Goal: Task Accomplishment & Management: Complete application form

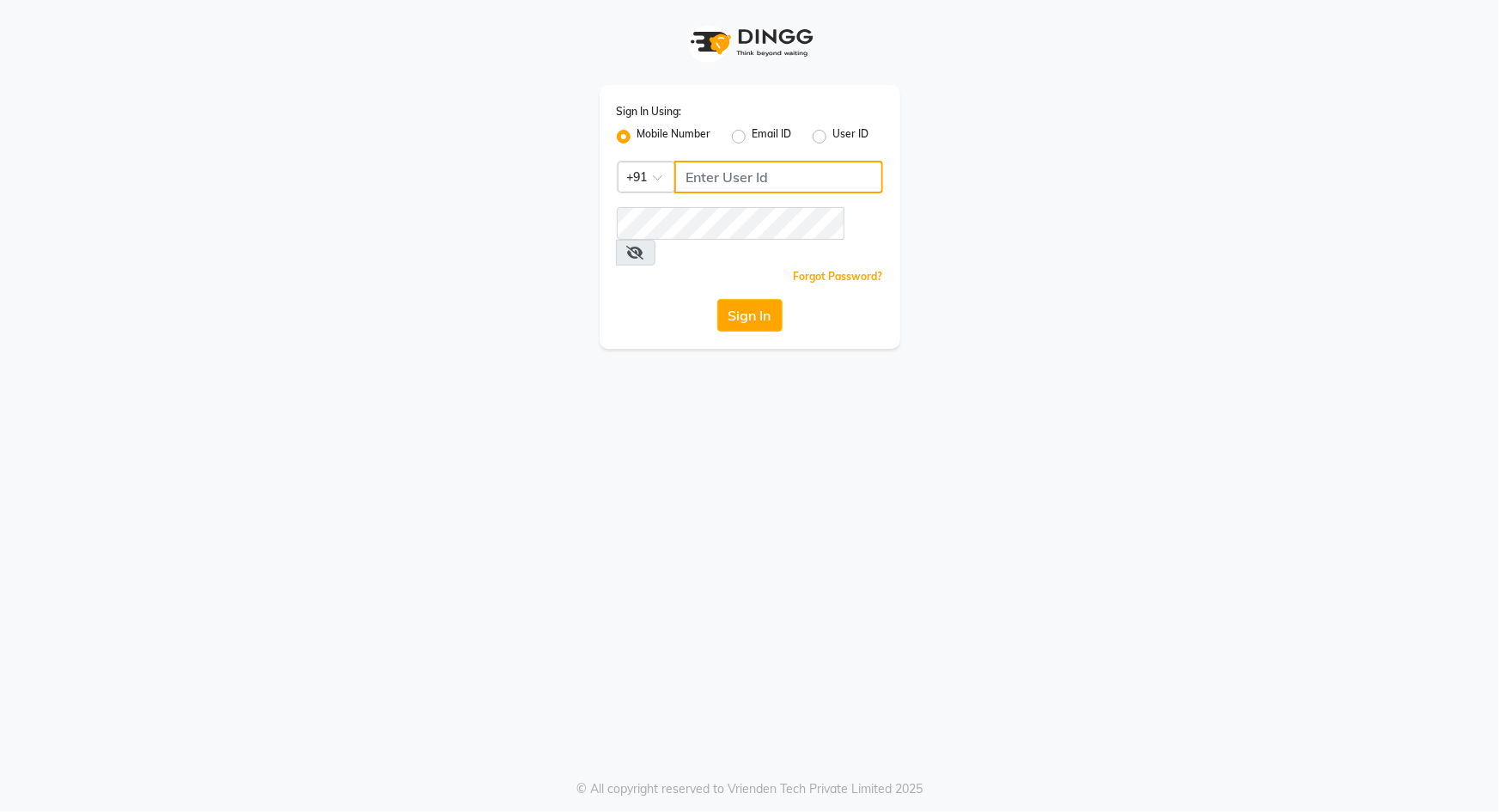
type input "9049992750"
drag, startPoint x: 751, startPoint y: 253, endPoint x: 745, endPoint y: 270, distance: 18.0
click at [749, 267] on div "Forgot Password?" at bounding box center [750, 276] width 267 height 18
click at [744, 299] on button "Sign In" at bounding box center [749, 315] width 65 height 33
click at [744, 299] on div "Sign In" at bounding box center [750, 315] width 267 height 33
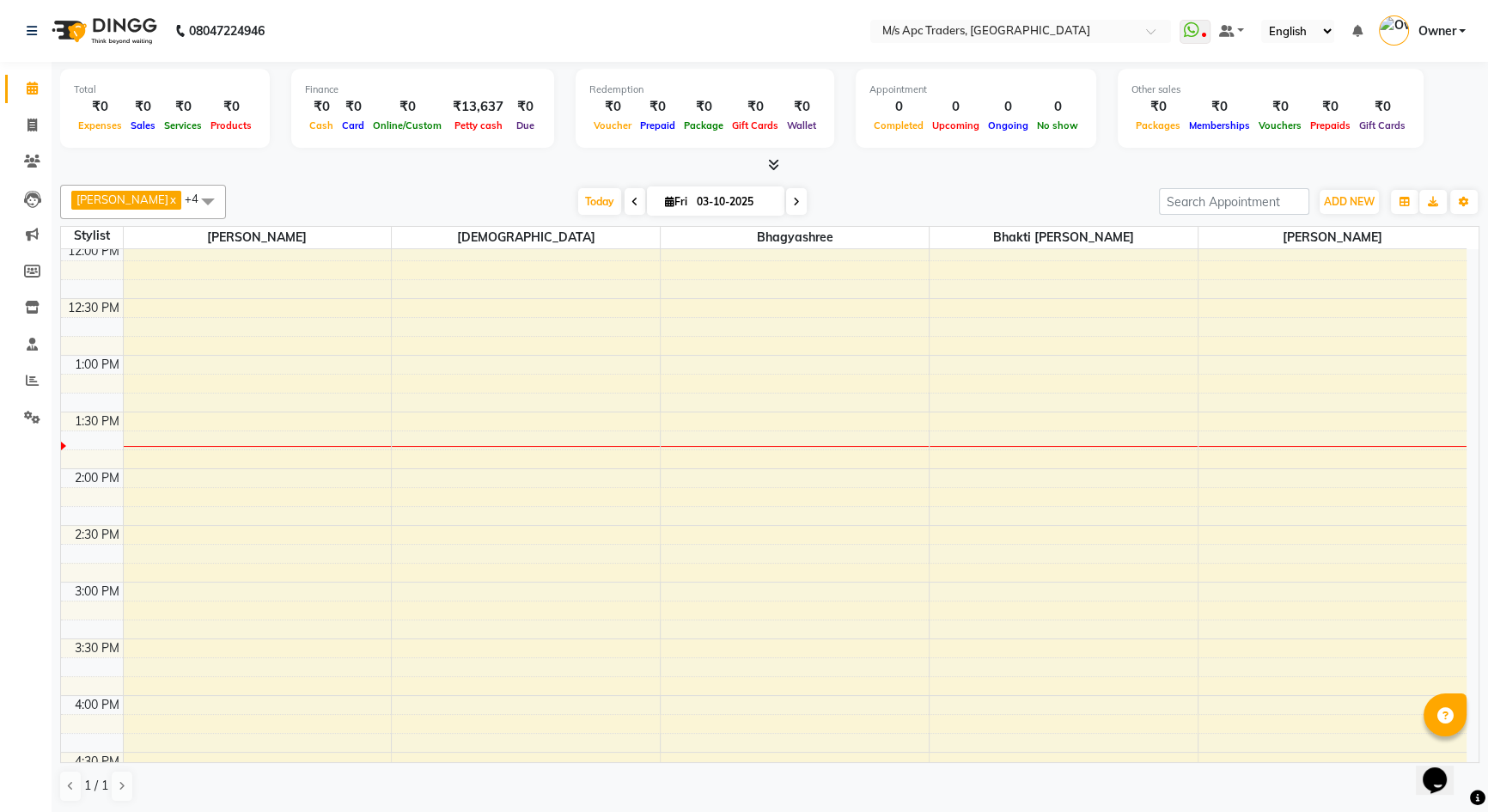
scroll to position [312, 0]
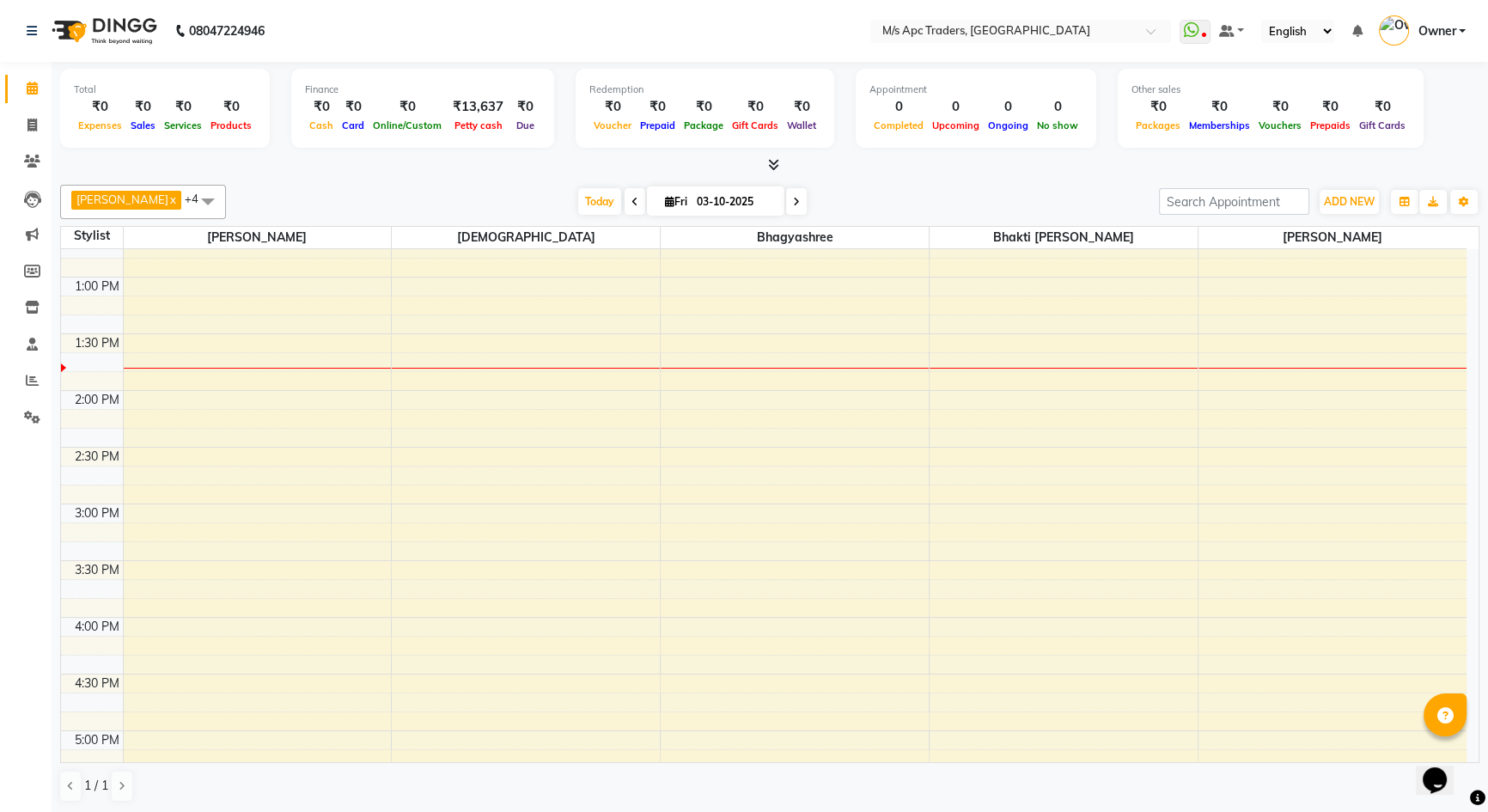
click at [171, 644] on div "10:00 AM 10:30 AM 11:00 AM 11:30 AM 12:00 PM 12:30 PM 1:00 PM 1:30 PM 2:00 PM 2…" at bounding box center [764, 674] width 1405 height 1473
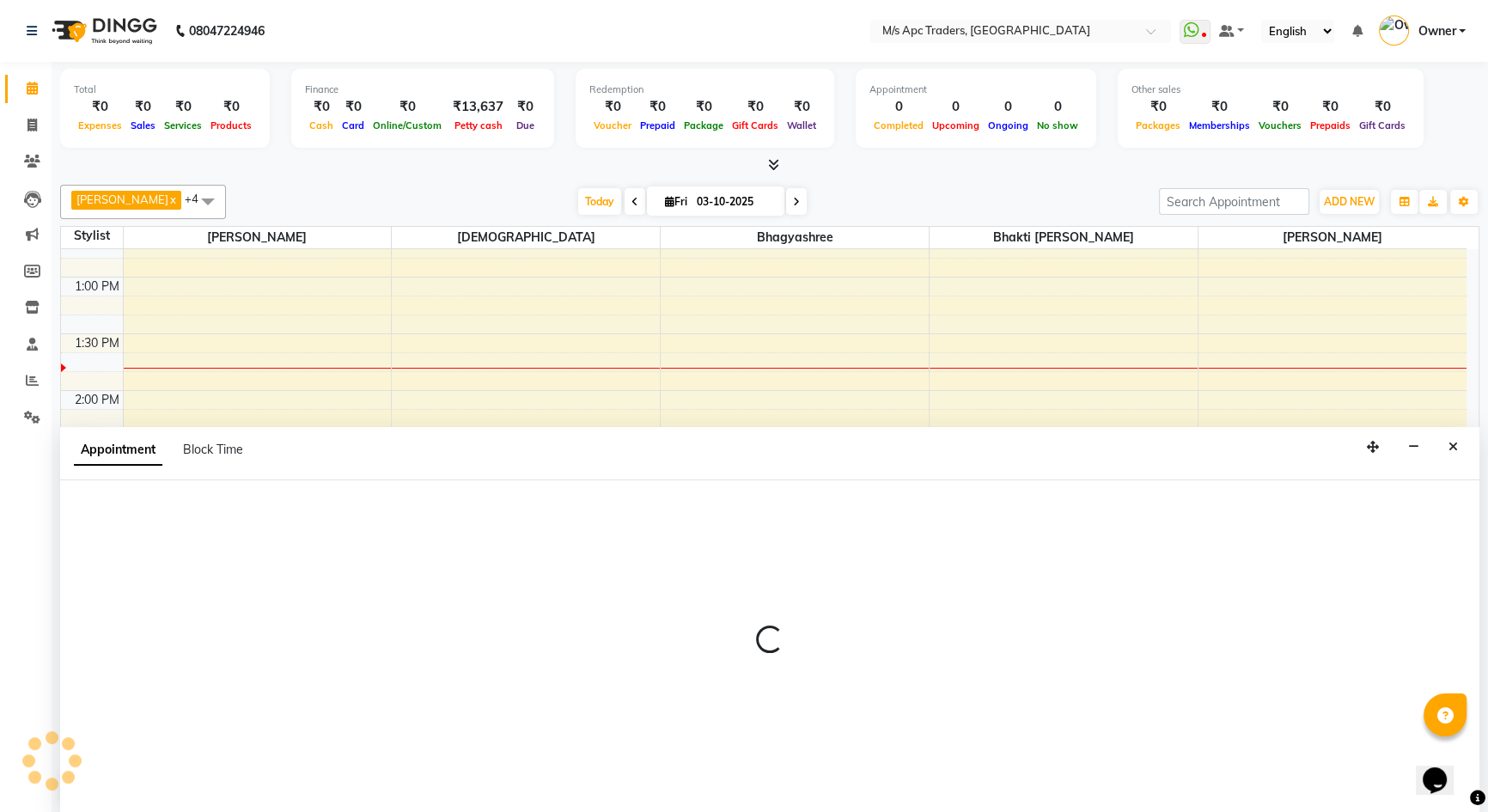
select select "62928"
select select "tentative"
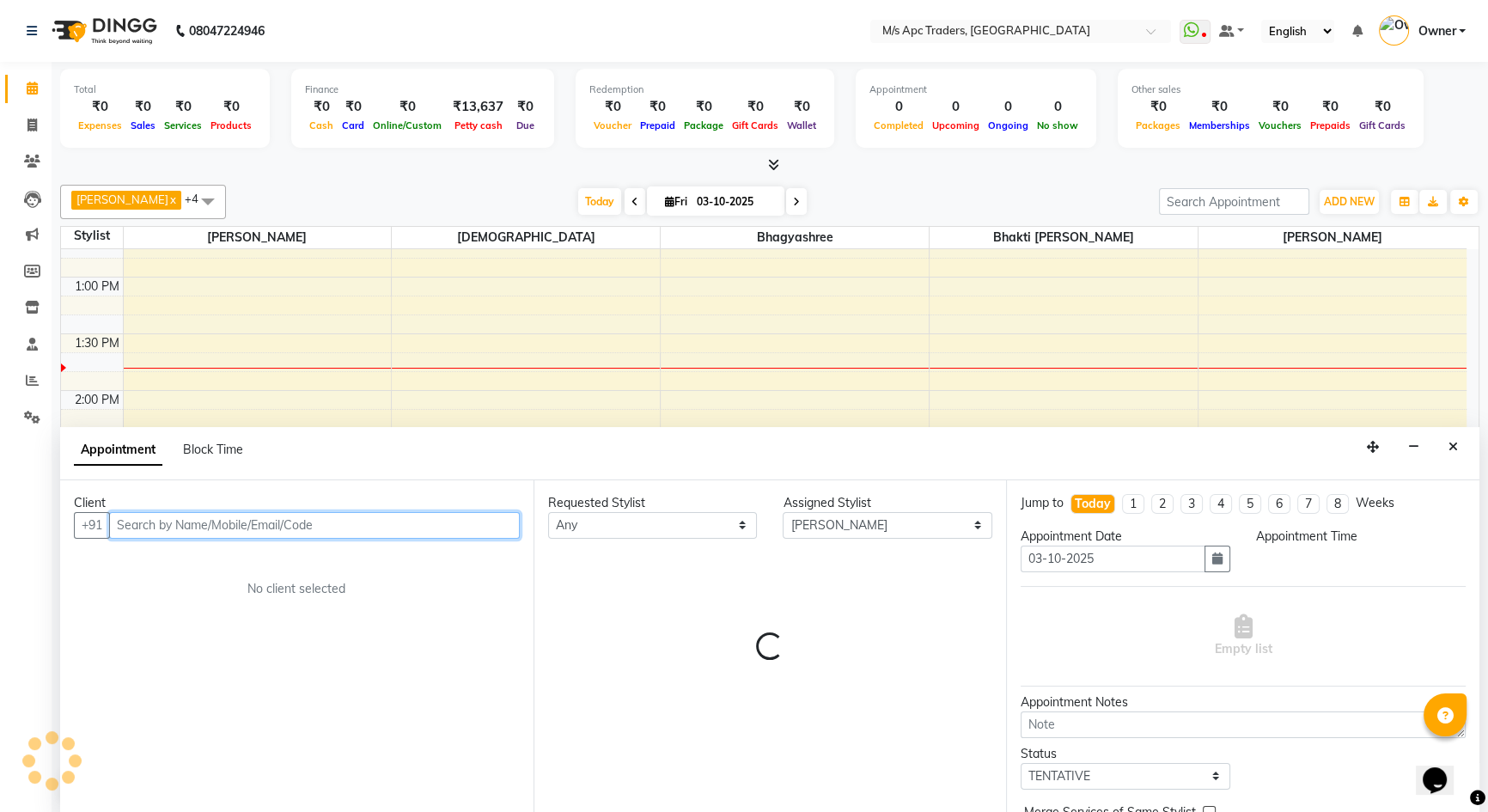
scroll to position [1, 0]
select select "975"
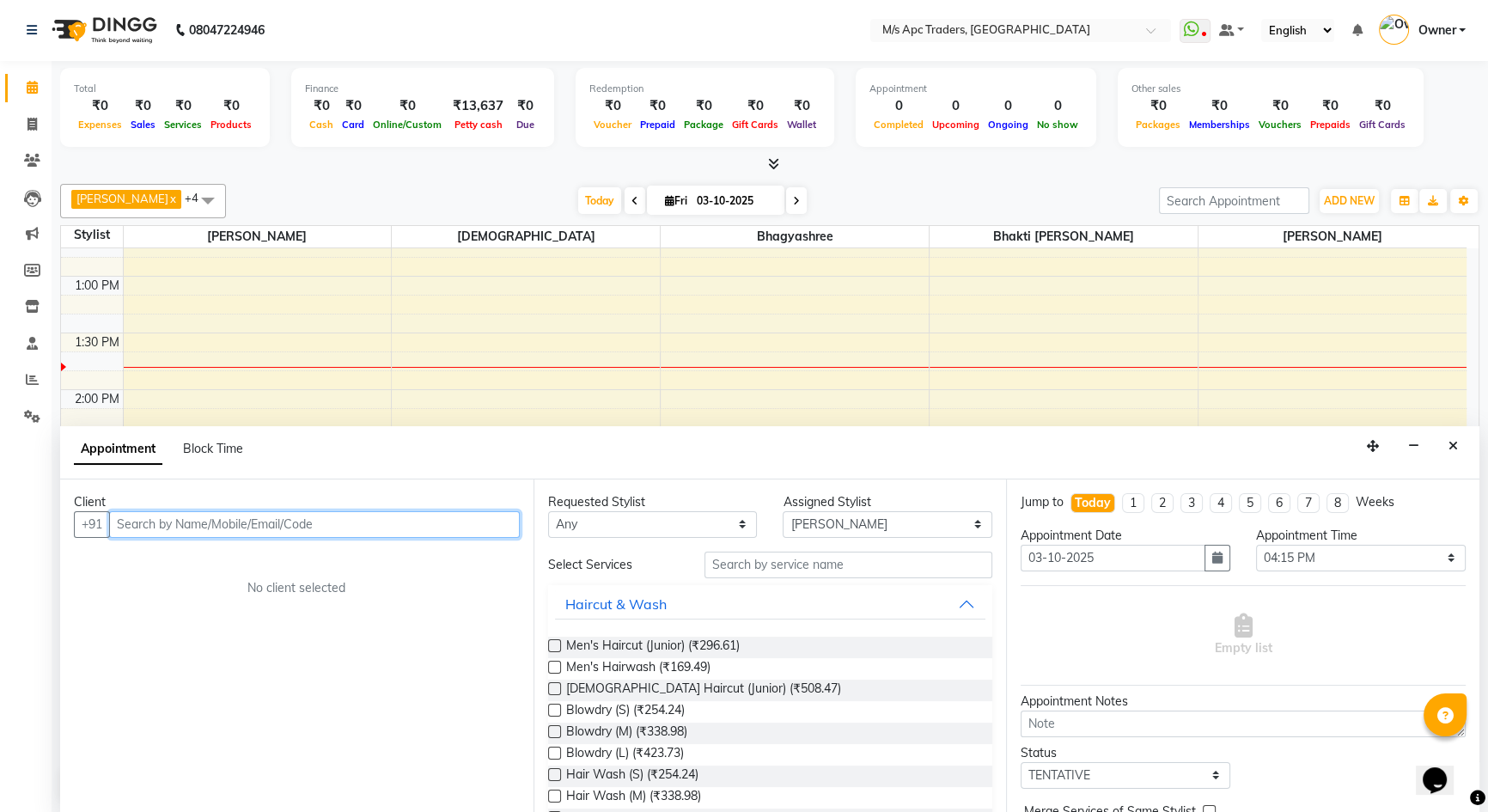
click at [310, 531] on input "text" at bounding box center [314, 524] width 411 height 27
type input "8600383749"
click at [513, 525] on span "Add Client" at bounding box center [484, 523] width 58 height 16
select select "22"
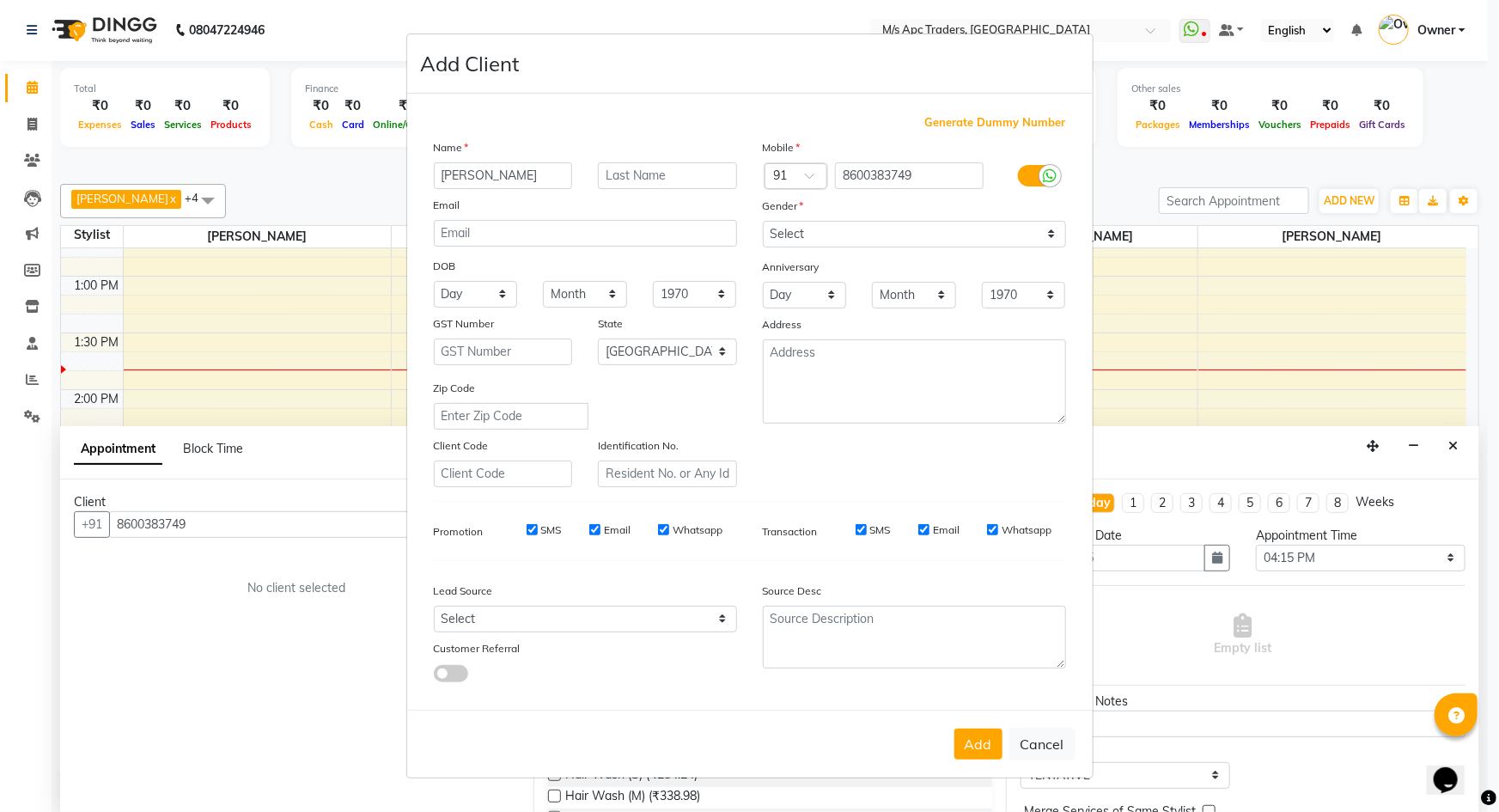
type input "[PERSON_NAME]"
click at [839, 236] on select "Select [DEMOGRAPHIC_DATA] [DEMOGRAPHIC_DATA] Other Prefer Not To Say" at bounding box center [914, 234] width 303 height 27
select select "[DEMOGRAPHIC_DATA]"
click at [763, 221] on select "Select [DEMOGRAPHIC_DATA] [DEMOGRAPHIC_DATA] Other Prefer Not To Say" at bounding box center [914, 234] width 303 height 27
click at [979, 743] on button "Add" at bounding box center [978, 744] width 48 height 31
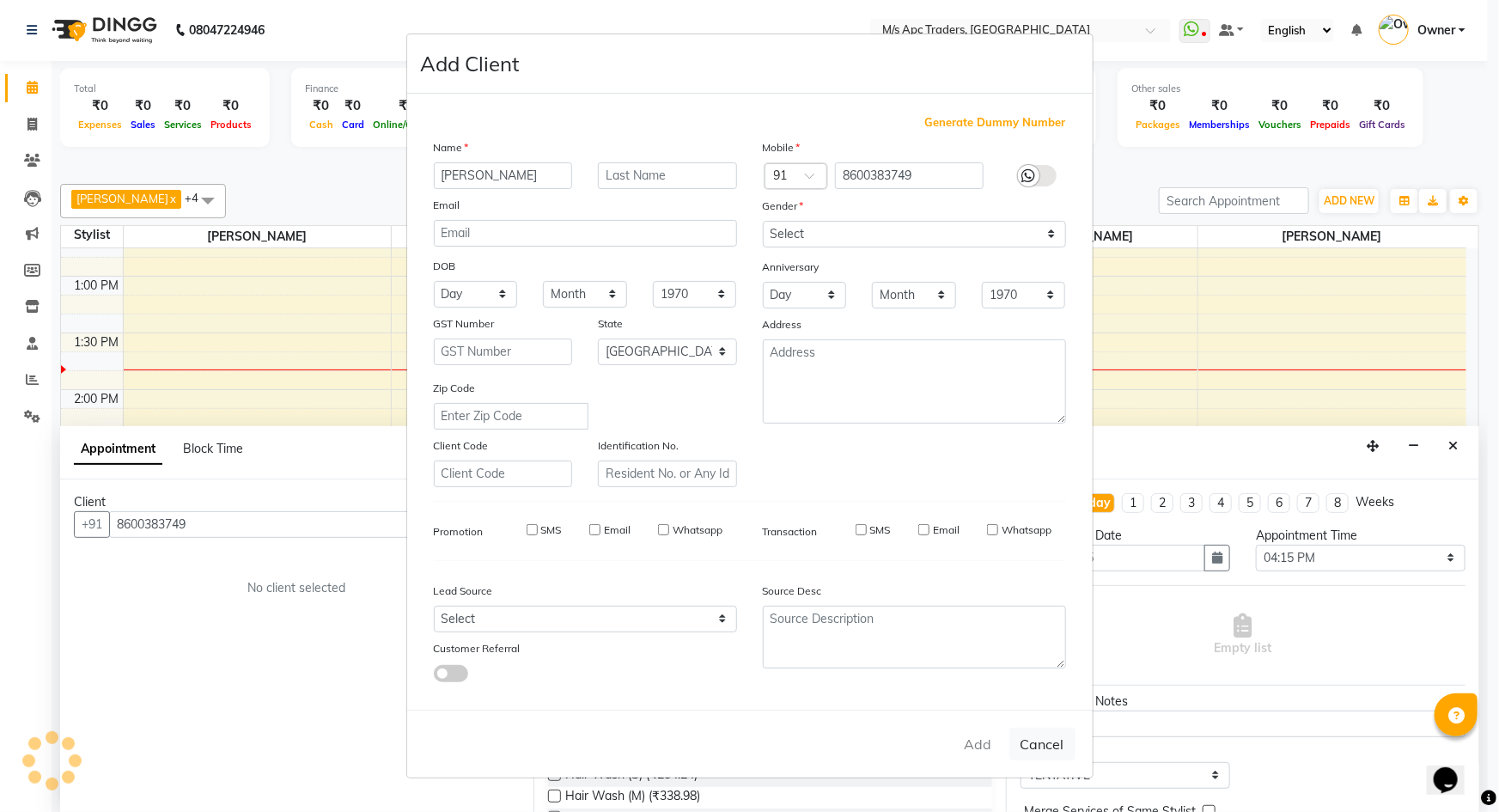
select select
select select "null"
select select
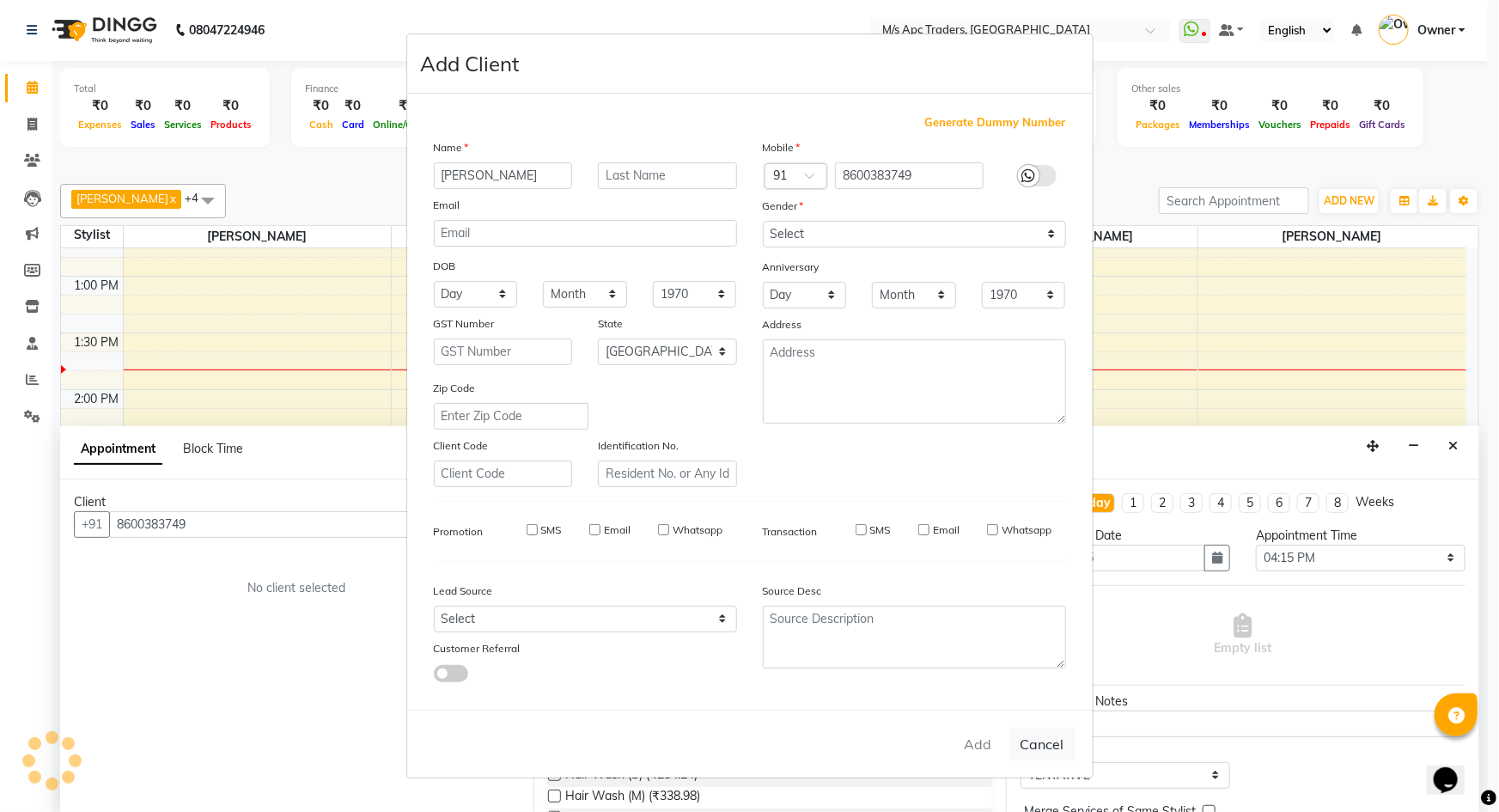
select select
checkbox input "false"
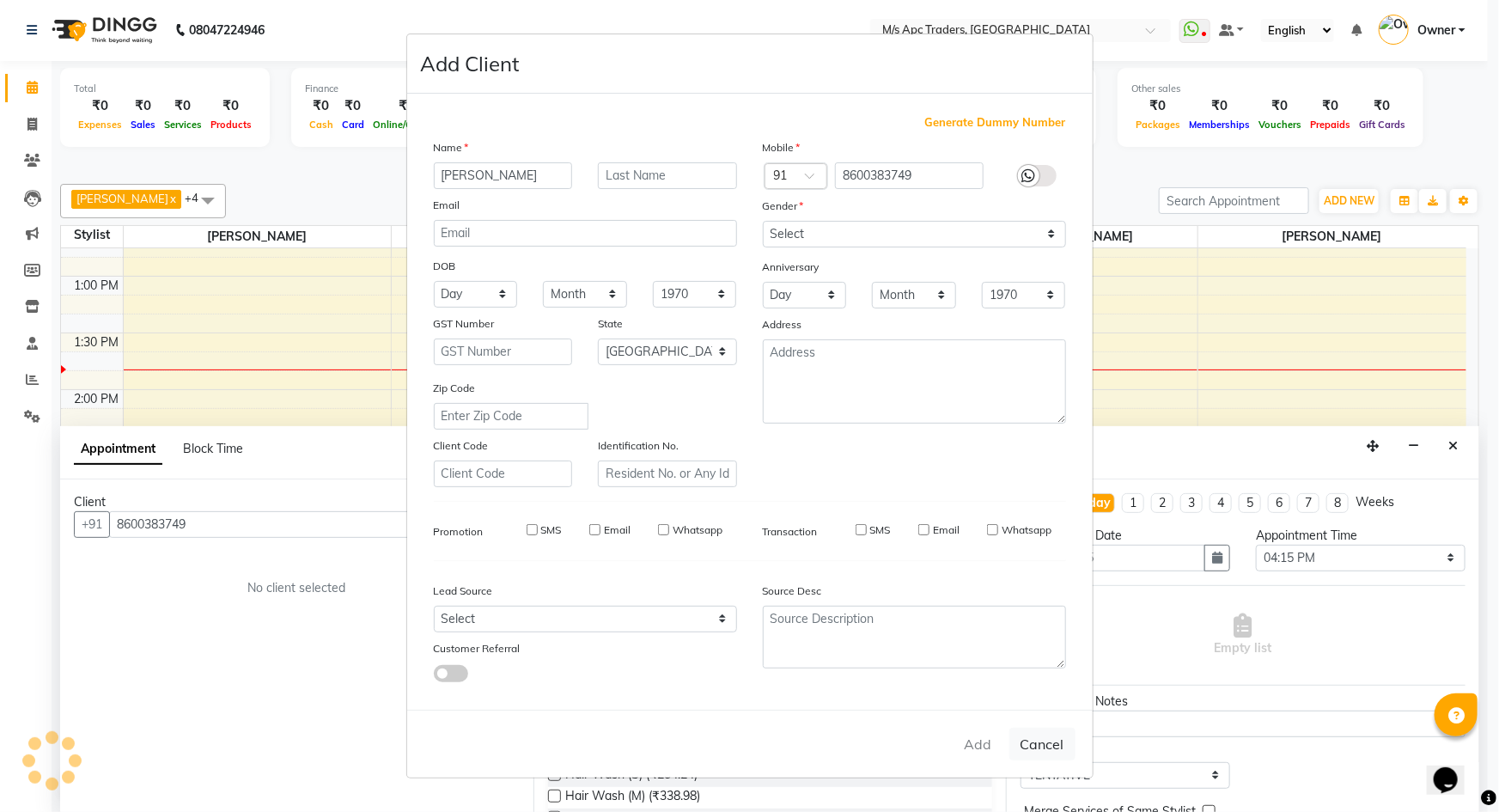
checkbox input "false"
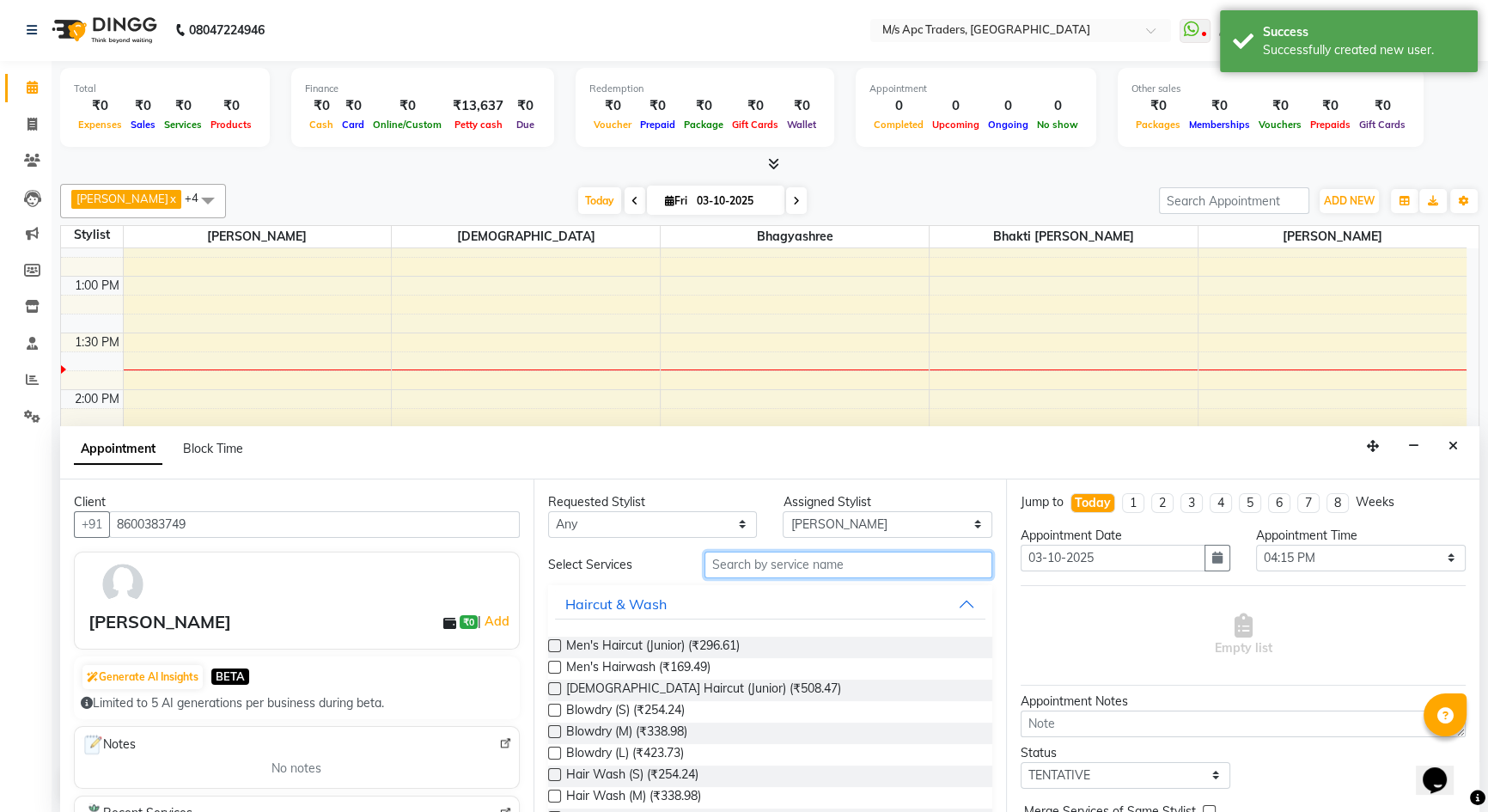
click at [744, 556] on input "text" at bounding box center [848, 565] width 288 height 27
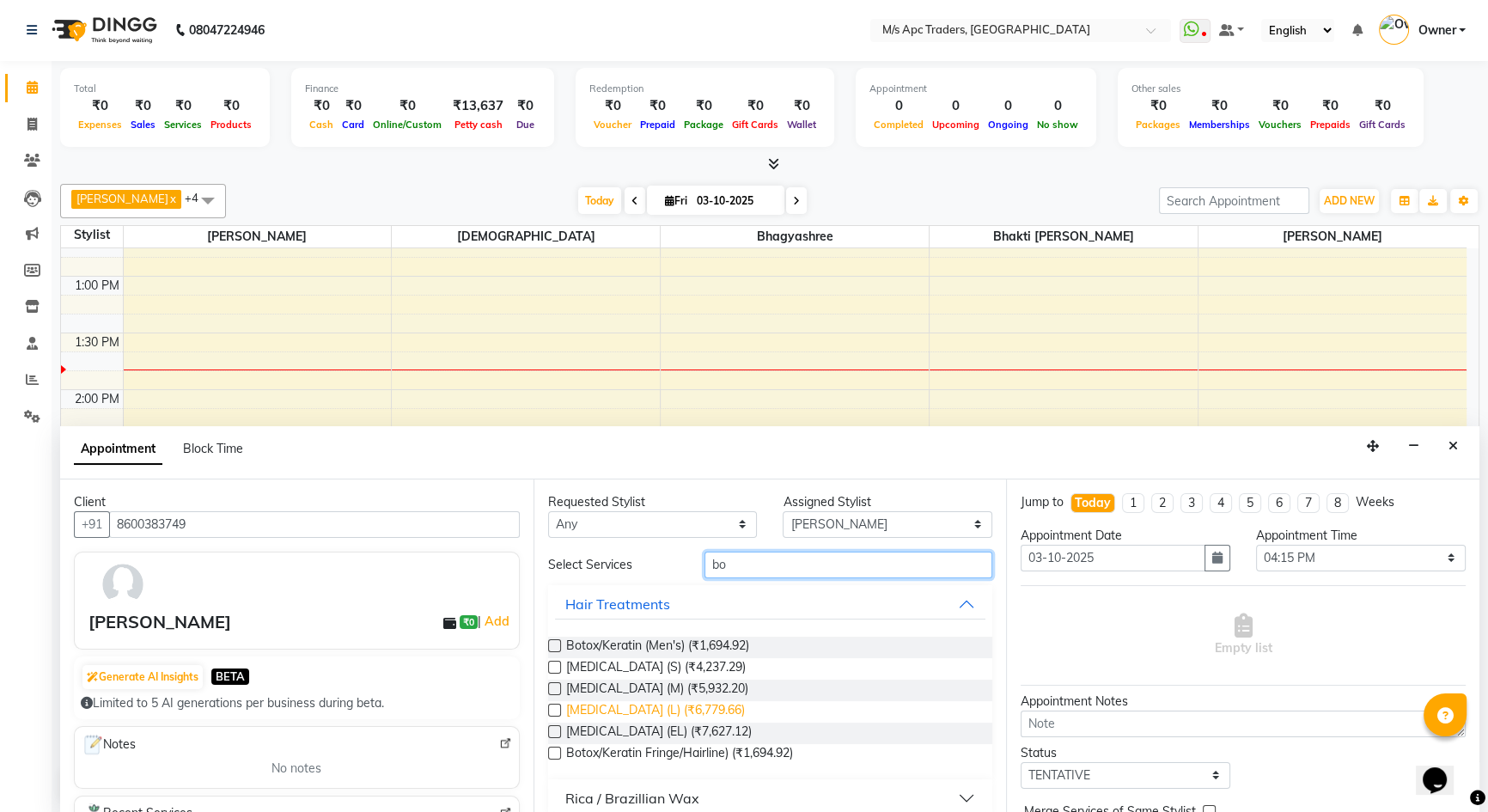
type input "bo"
click at [659, 710] on span "[MEDICAL_DATA] (L) (₹6,779.66)" at bounding box center [656, 711] width 179 height 21
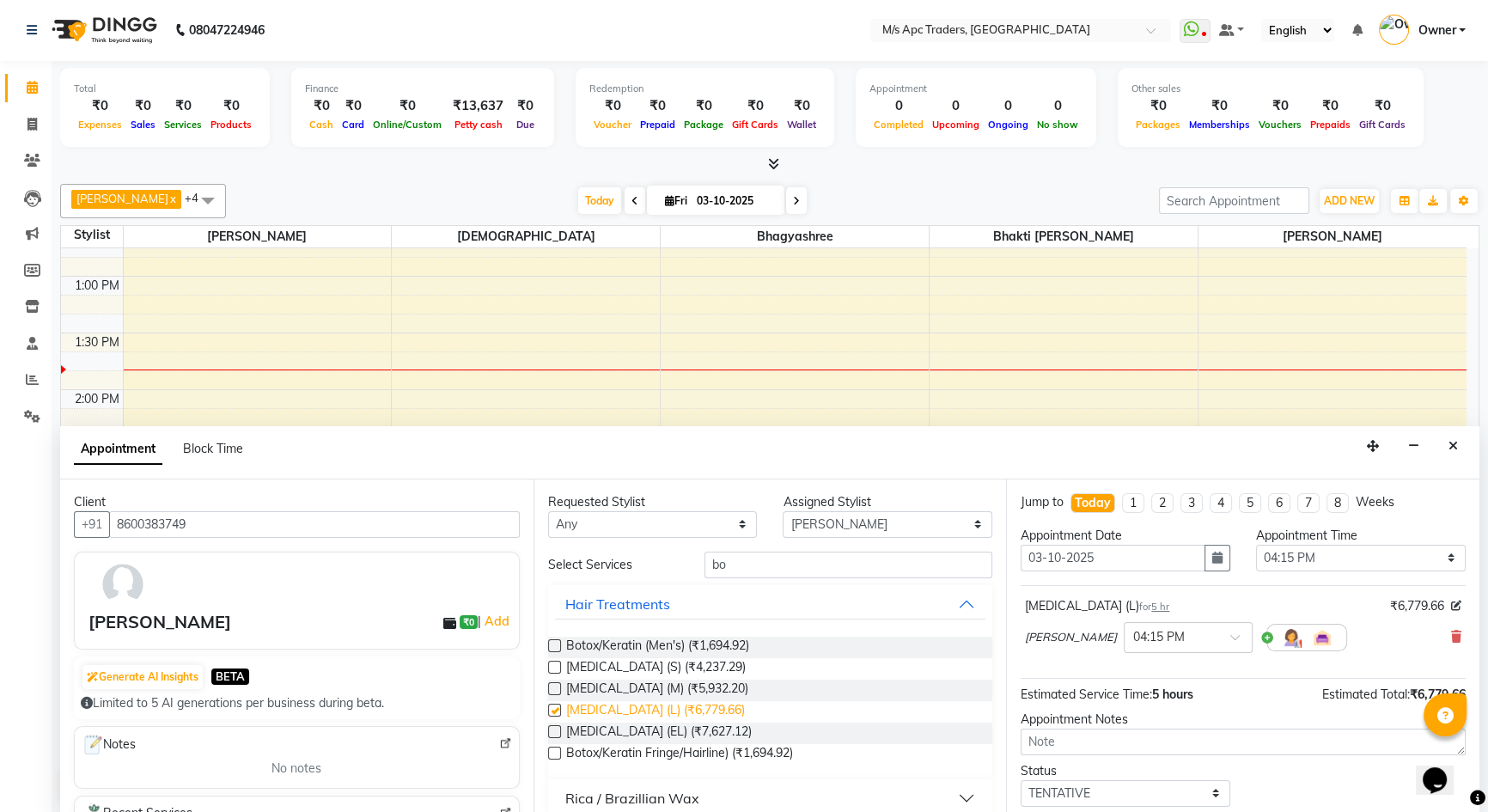
checkbox input "false"
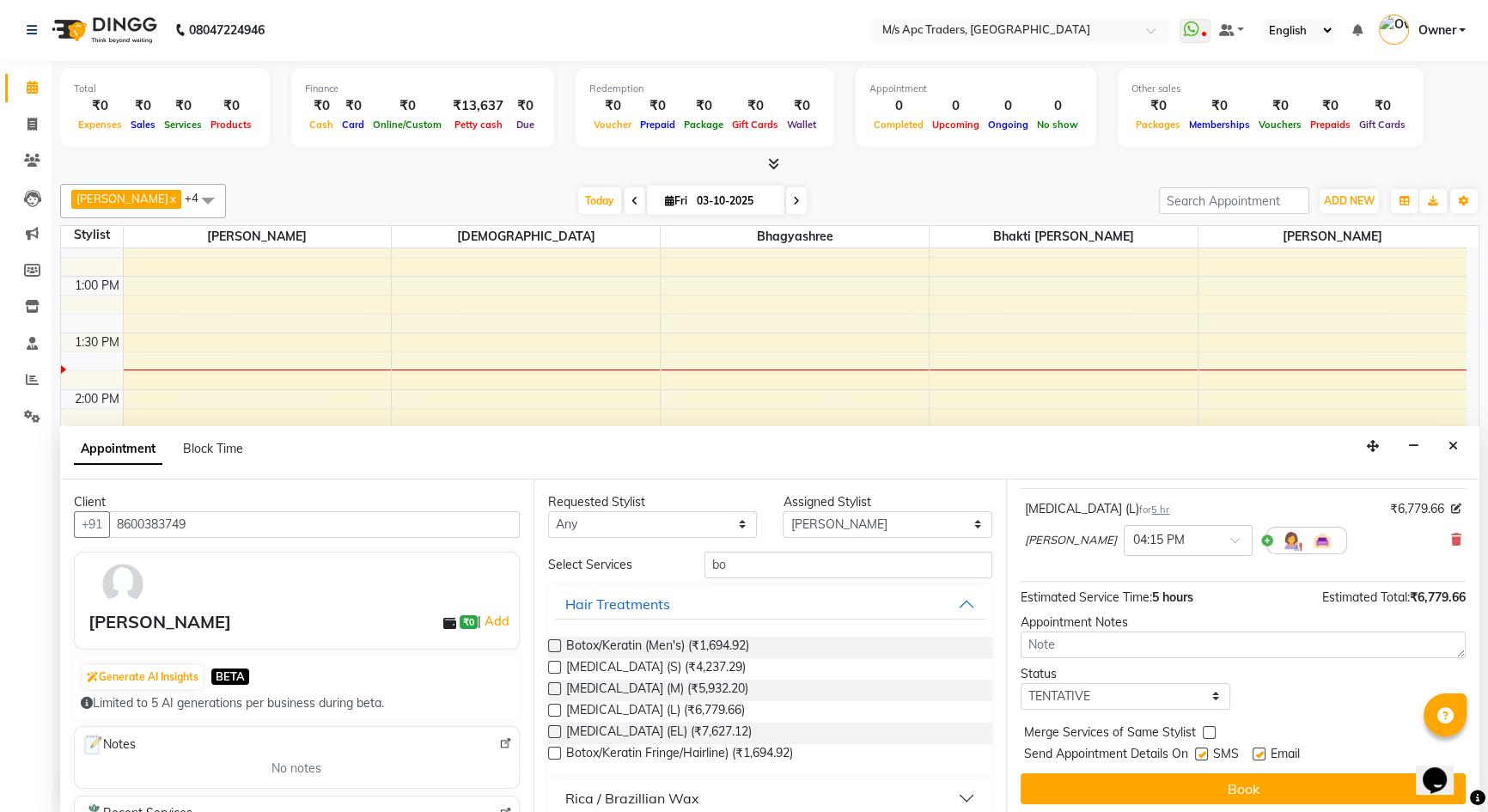
scroll to position [102, 0]
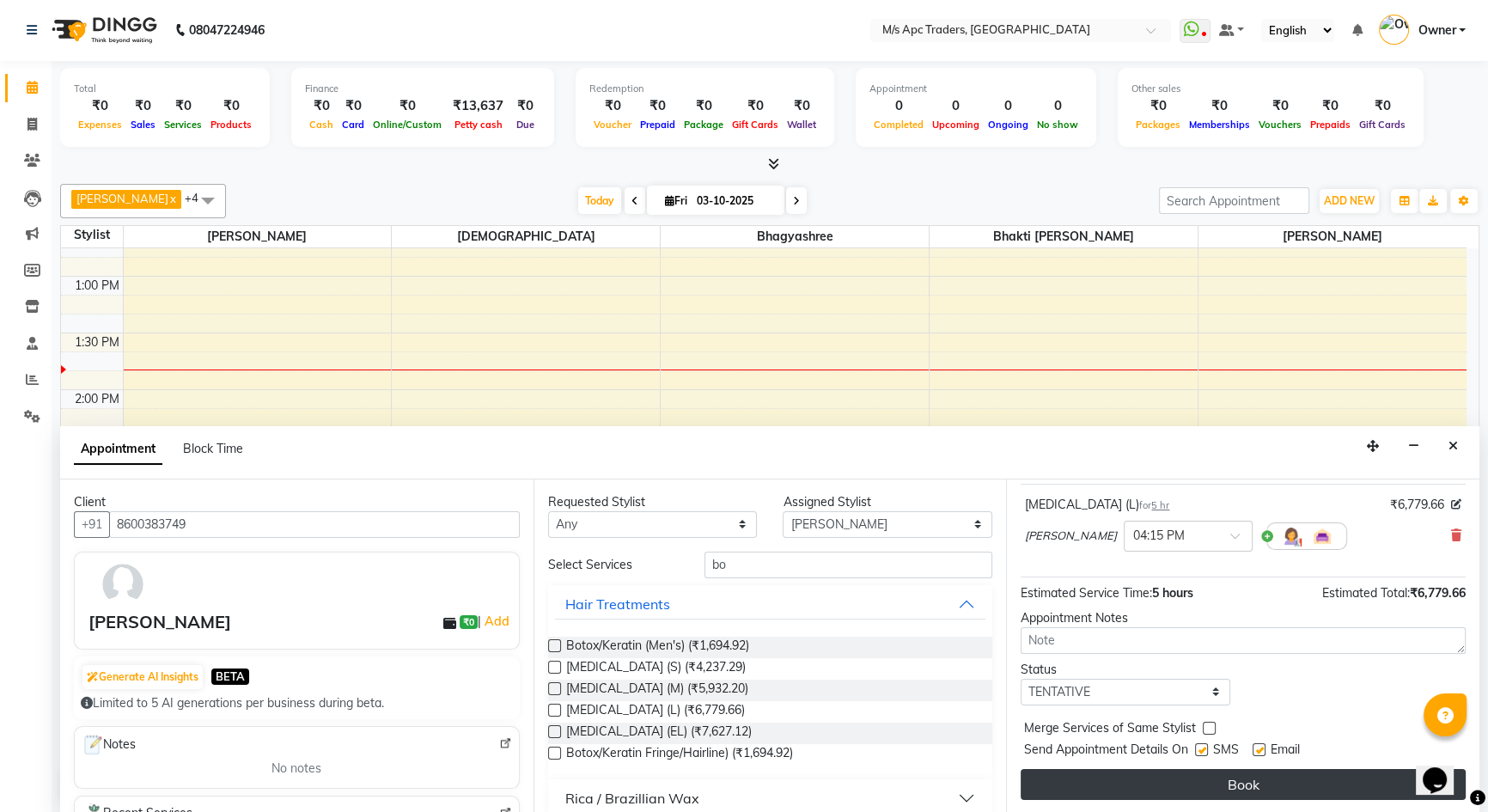
click at [1183, 779] on button "Book" at bounding box center [1242, 785] width 445 height 31
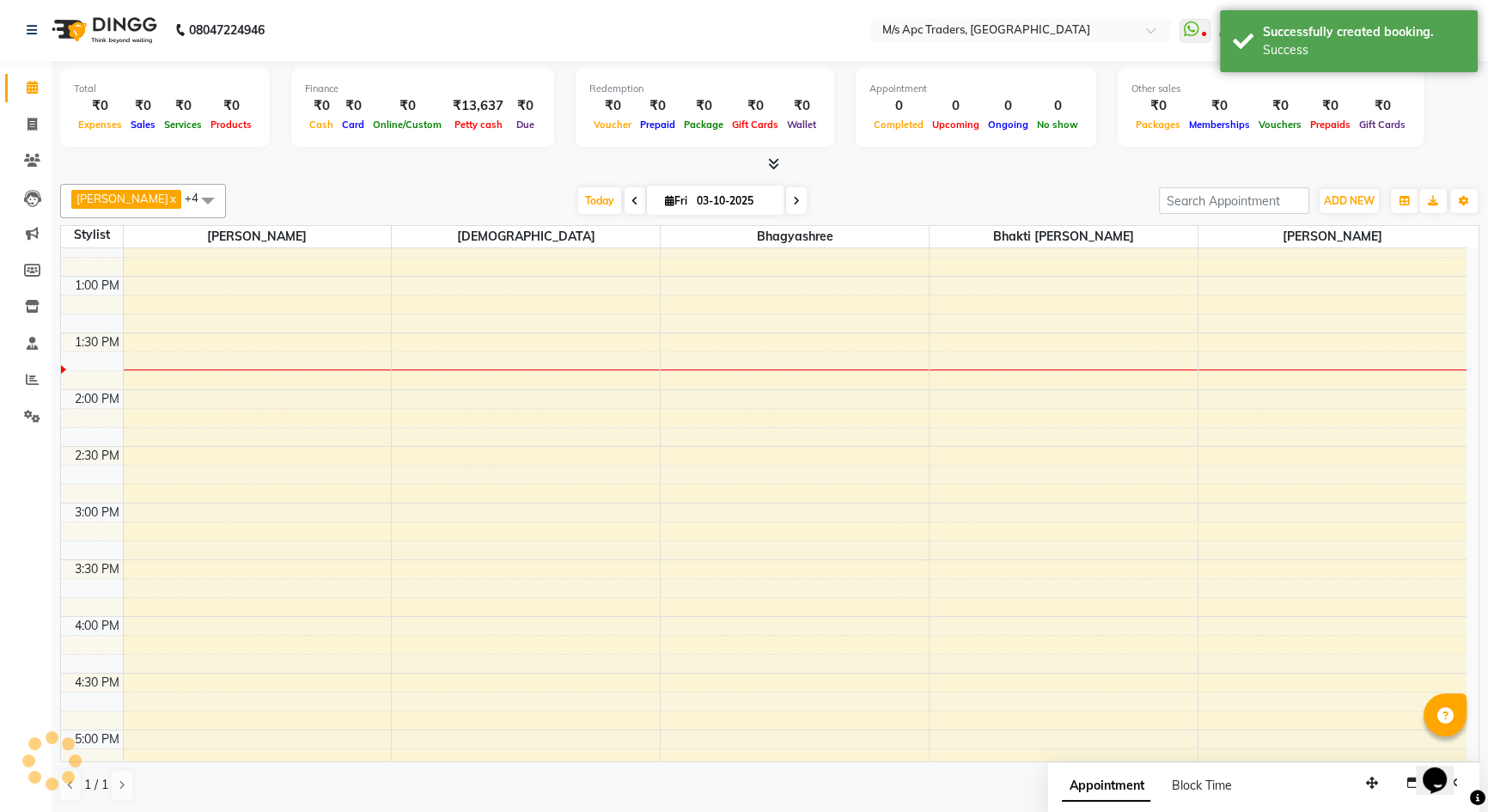
scroll to position [0, 0]
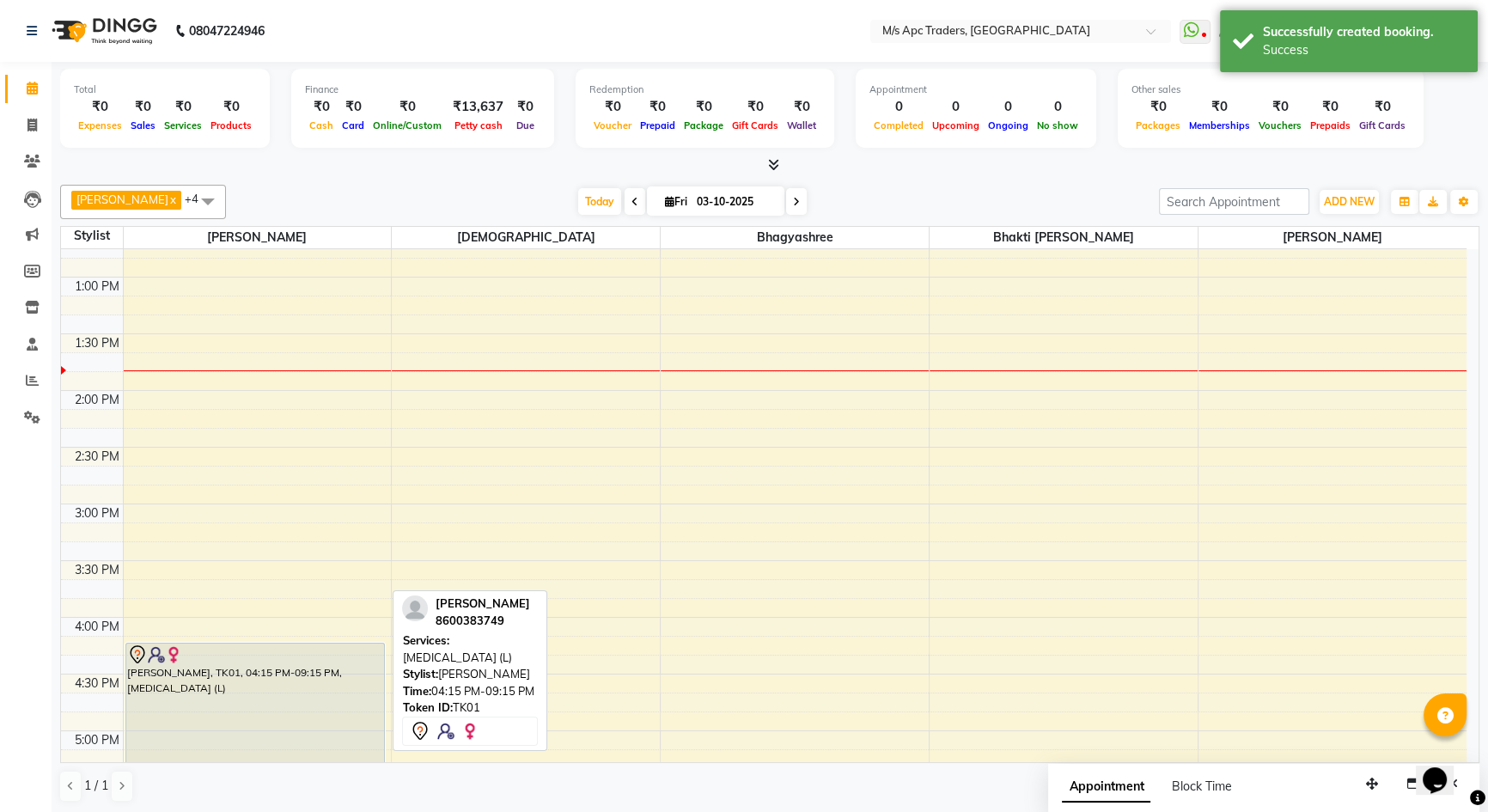
click at [298, 656] on div at bounding box center [255, 654] width 256 height 20
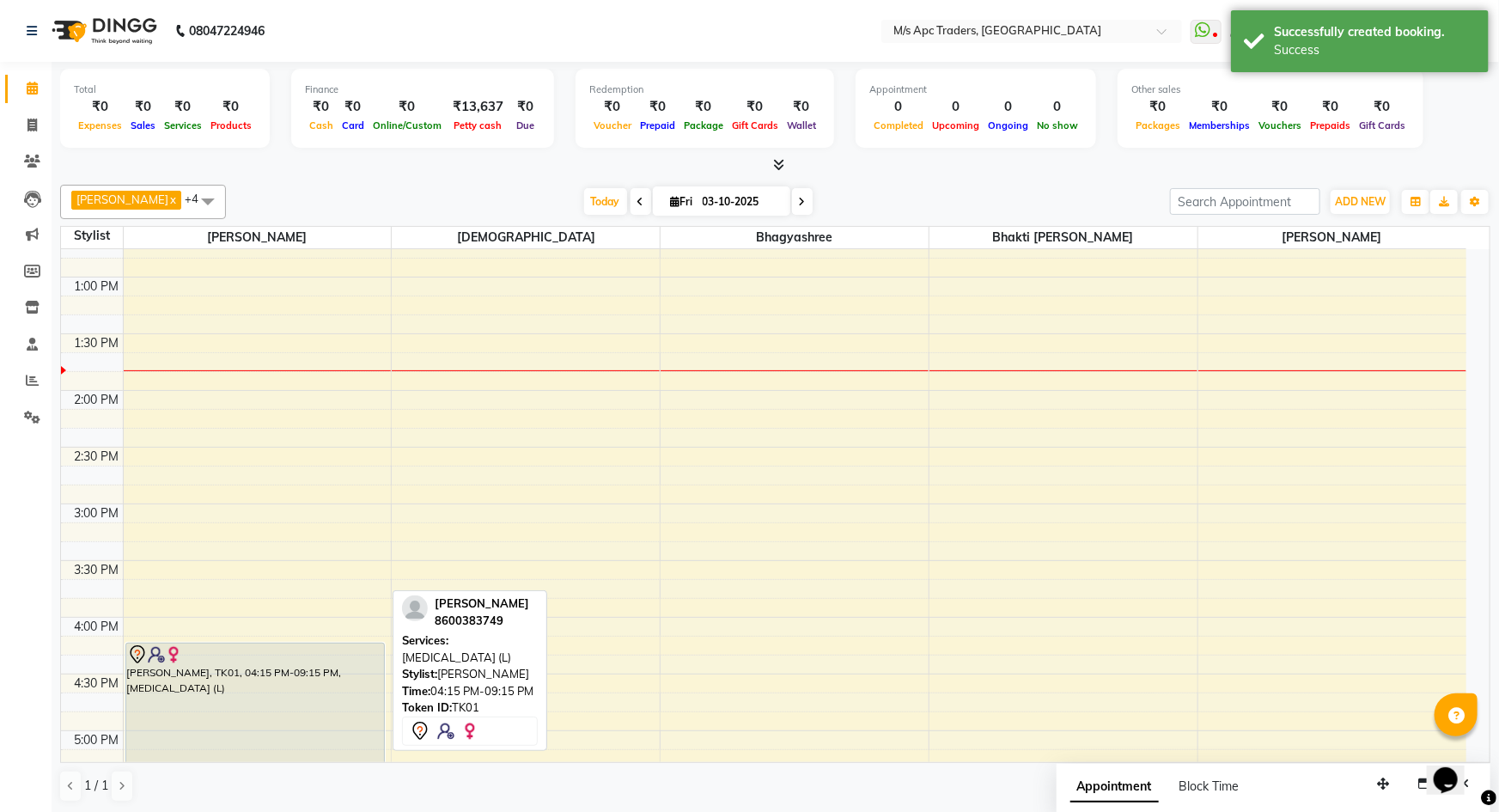
select select "7"
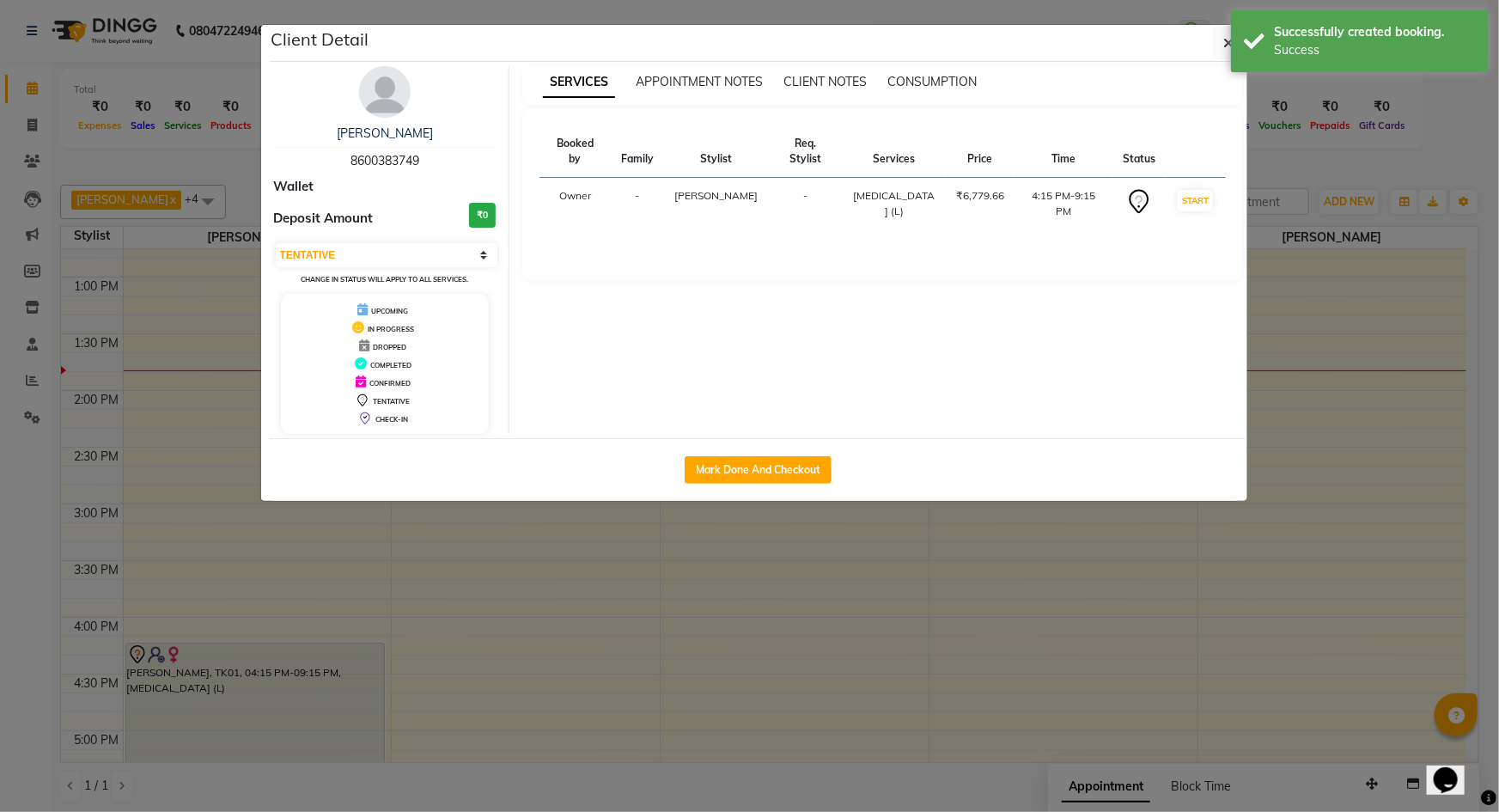
click at [361, 745] on ngb-modal-window "Client Detail [PERSON_NAME] 8600383749 Wallet Deposit Amount ₹0 Select IN SERVI…" at bounding box center [749, 406] width 1499 height 812
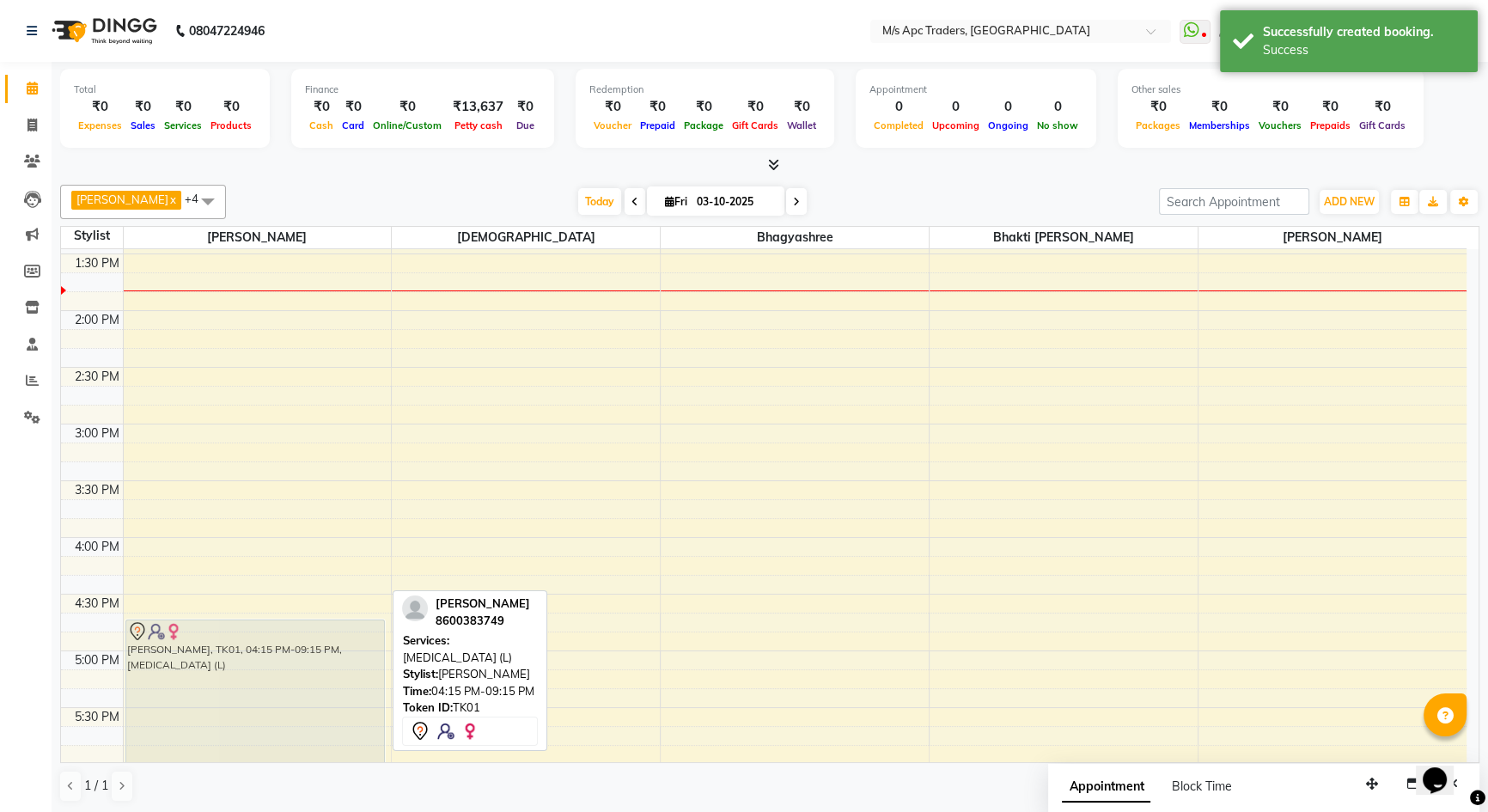
scroll to position [396, 0]
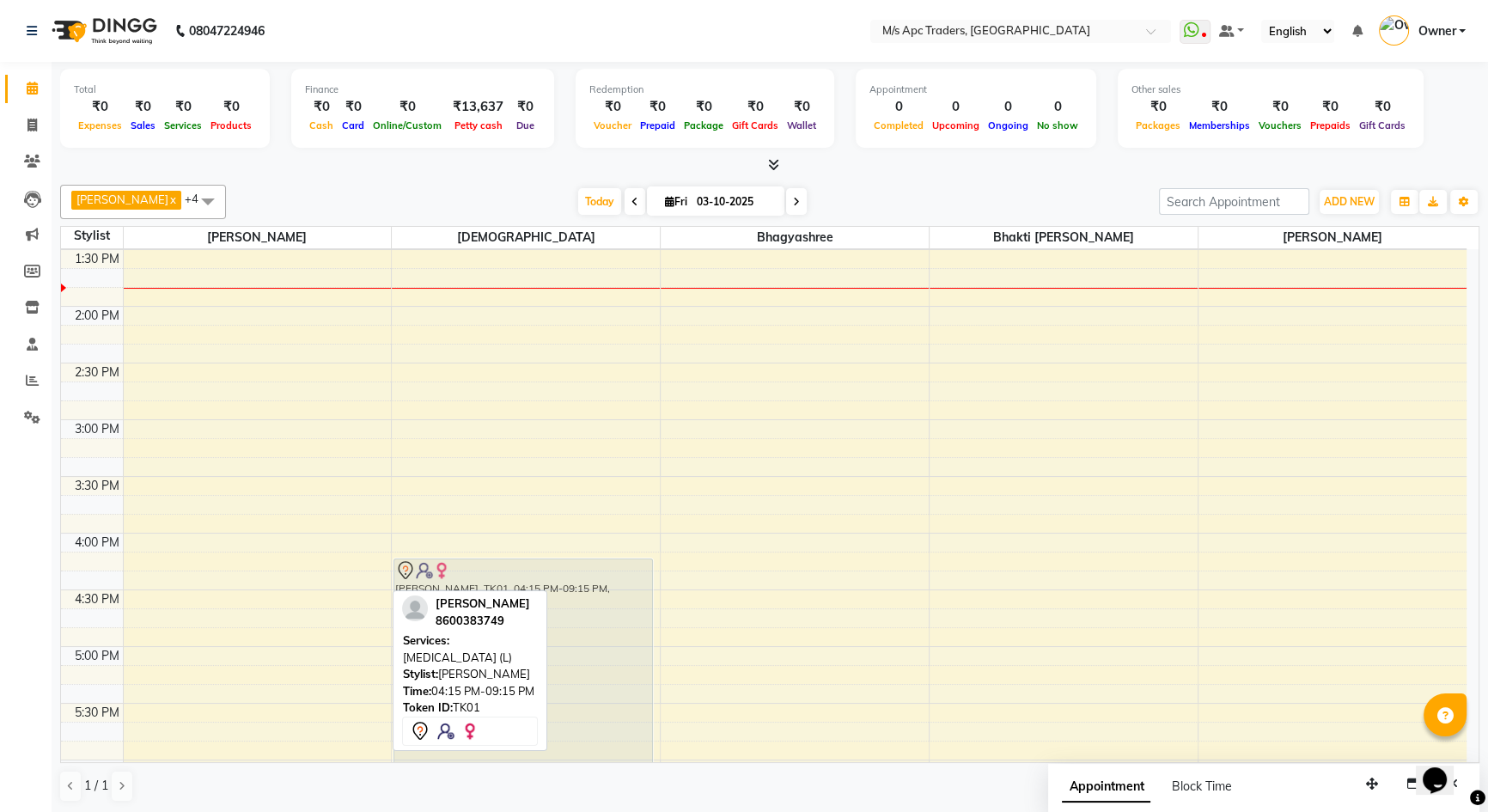
drag, startPoint x: 286, startPoint y: 742, endPoint x: 436, endPoint y: 657, distance: 172.4
click at [436, 657] on div "[PERSON_NAME] x [PERSON_NAME] x Bhakti [PERSON_NAME] x [PERSON_NAME] x +4 Selec…" at bounding box center [770, 493] width 1419 height 631
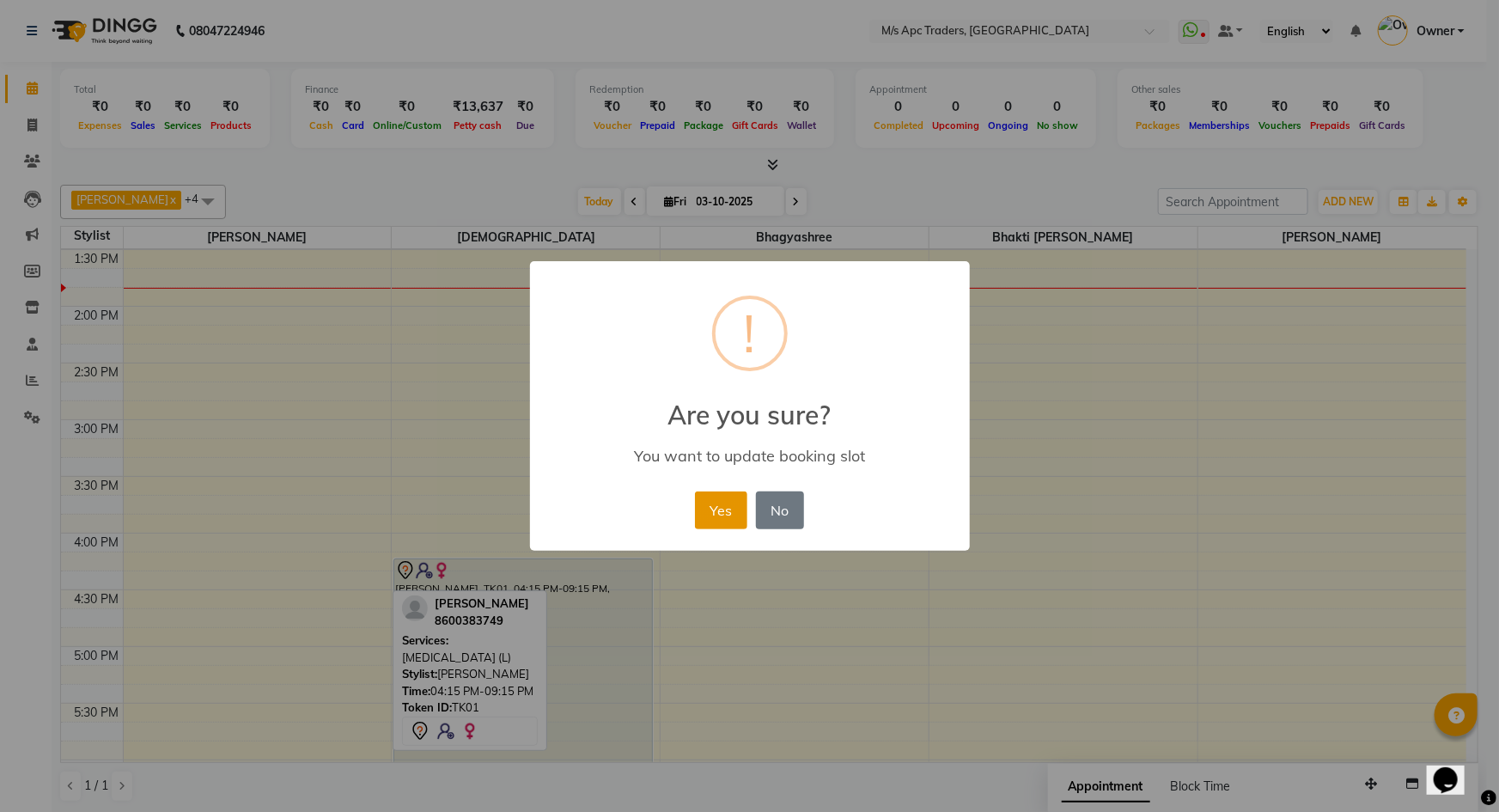
click at [731, 525] on button "Yes" at bounding box center [721, 510] width 52 height 38
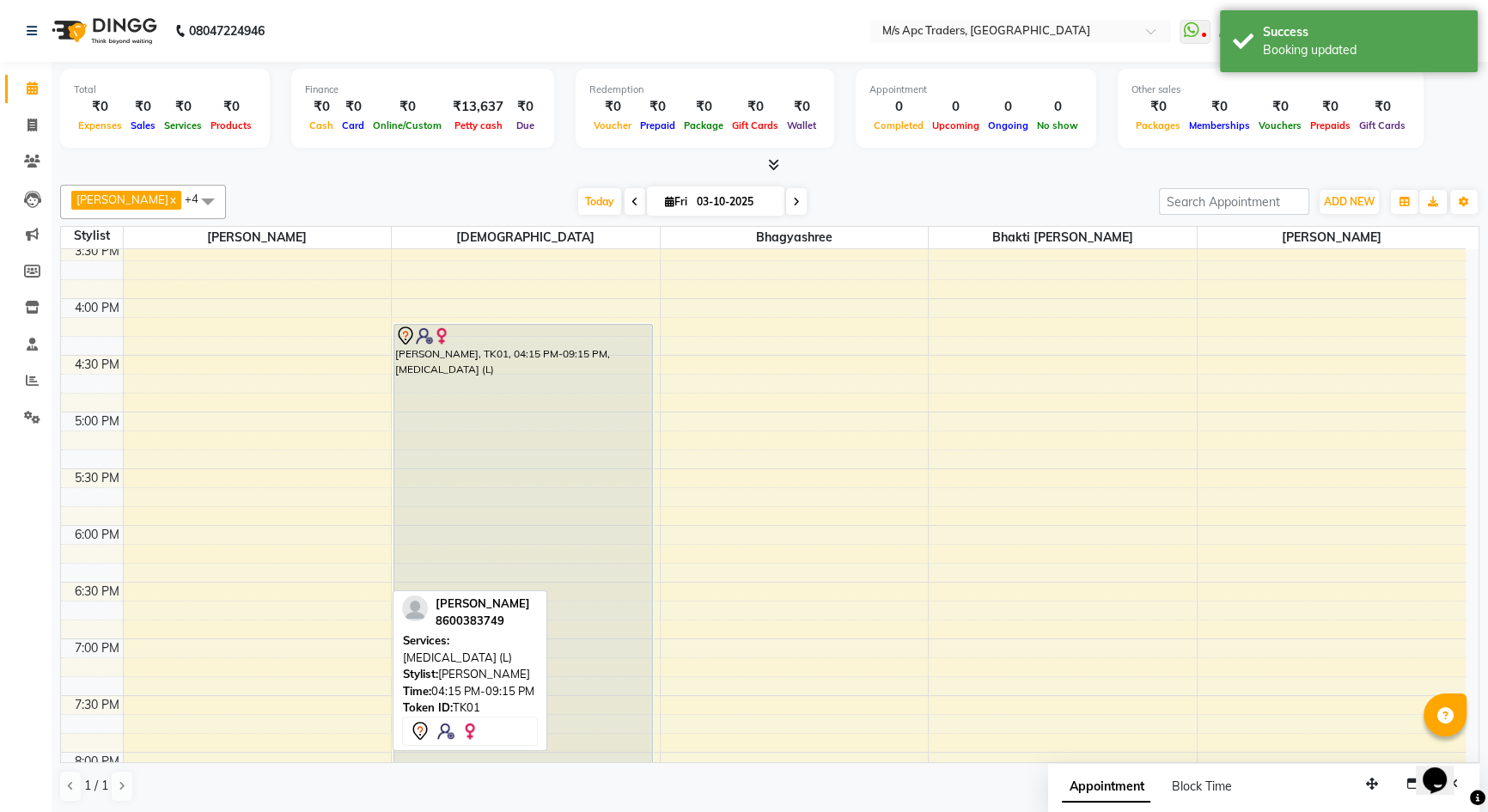
scroll to position [553, 0]
